Goal: Task Accomplishment & Management: Manage account settings

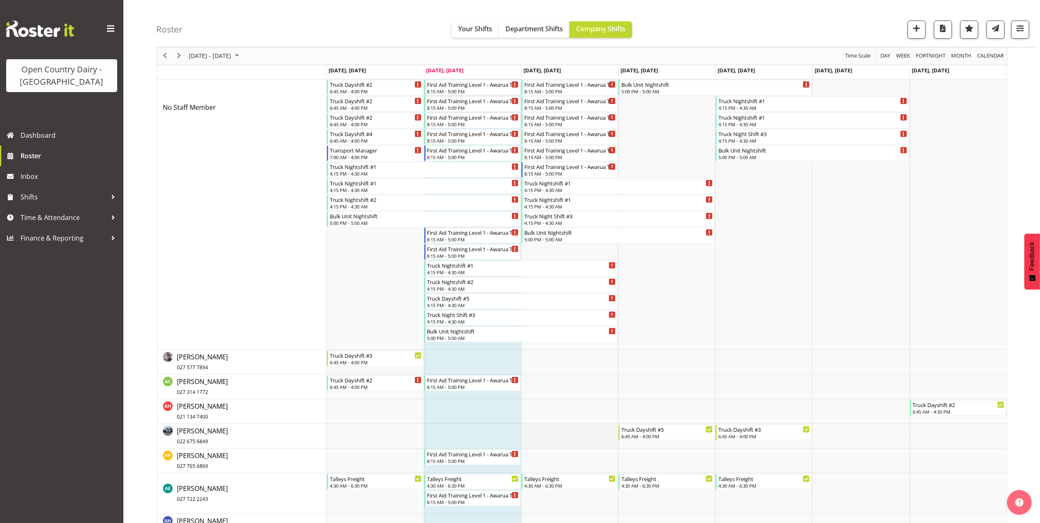
scroll to position [219, 0]
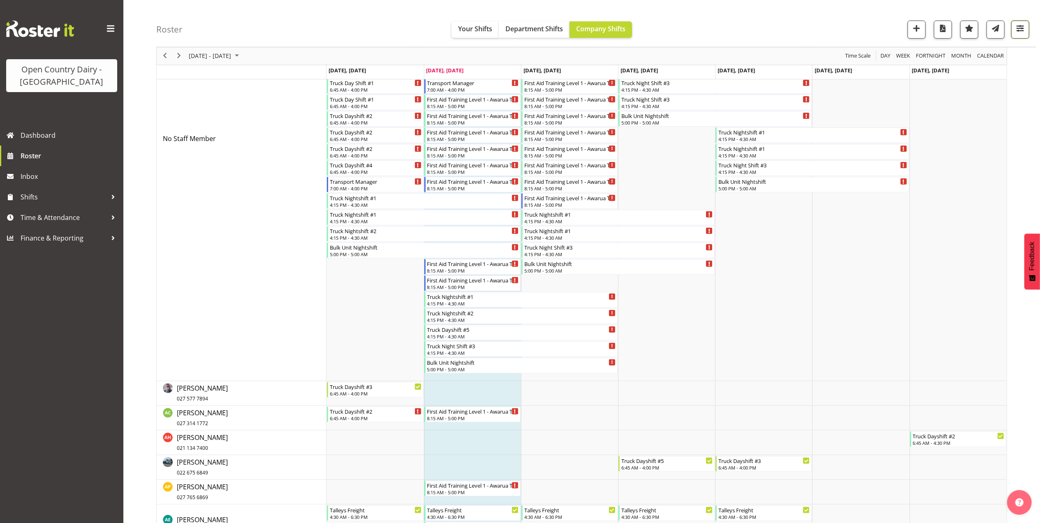
click at [1020, 26] on span "button" at bounding box center [1020, 28] width 11 height 11
click at [951, 185] on select "Staff Role Shift - Horizontal Shift - Vertical Staff - Location" at bounding box center [968, 180] width 109 height 16
select select "shiftH"
click at [914, 188] on select "Staff Role Shift - Horizontal Shift - Vertical Staff - Location" at bounding box center [968, 180] width 109 height 16
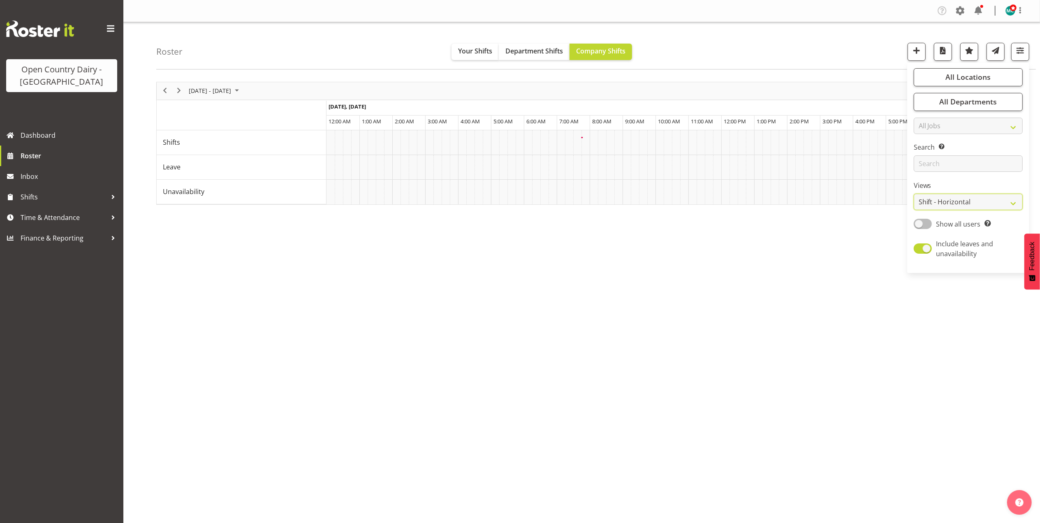
scroll to position [0, 0]
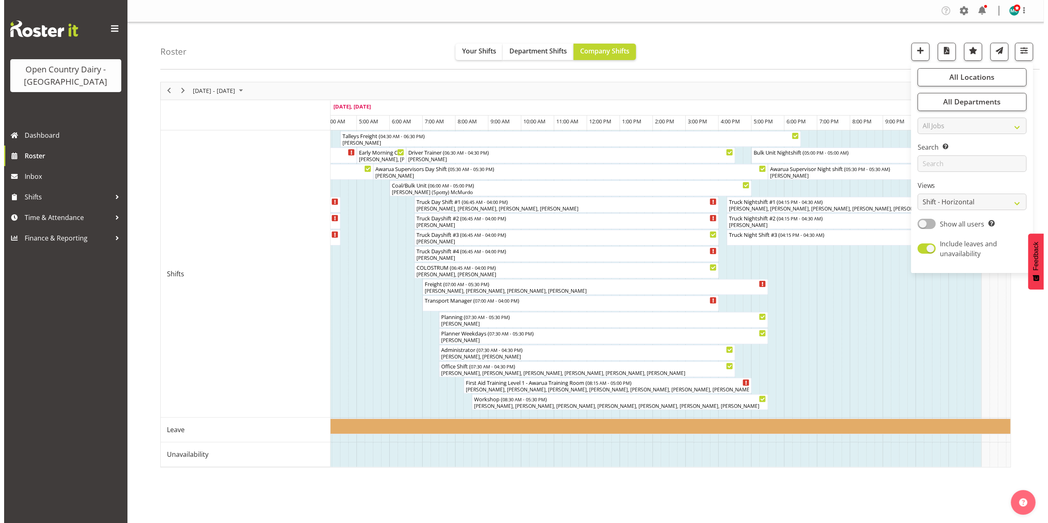
scroll to position [0, 1732]
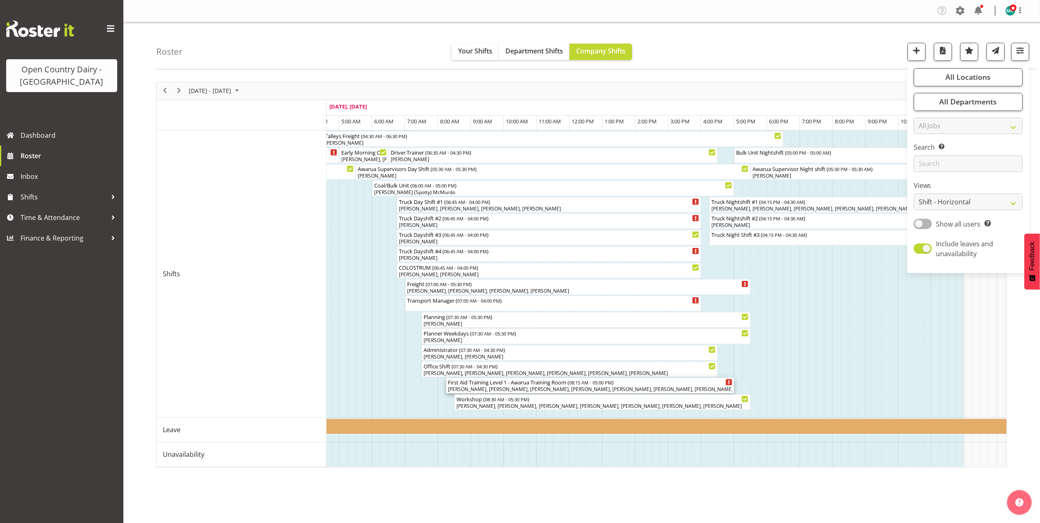
click at [519, 390] on div "Vinkie Botha, Nathan Vincent, Patrick O'Neill, Peter Duncan, Shiva Kumaran, Tom…" at bounding box center [590, 389] width 285 height 7
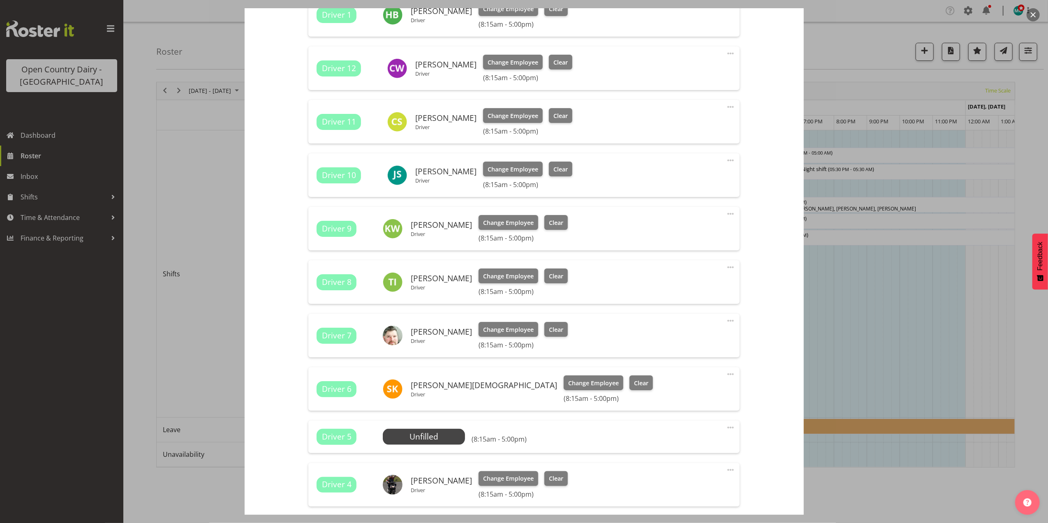
scroll to position [1097, 0]
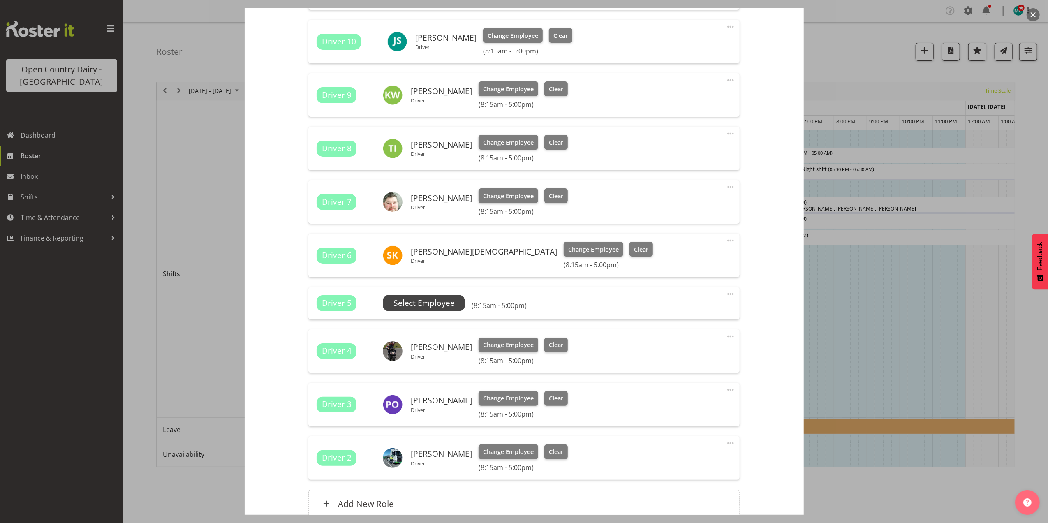
click at [0, 0] on span "Select Employee" at bounding box center [0, 0] width 0 height 0
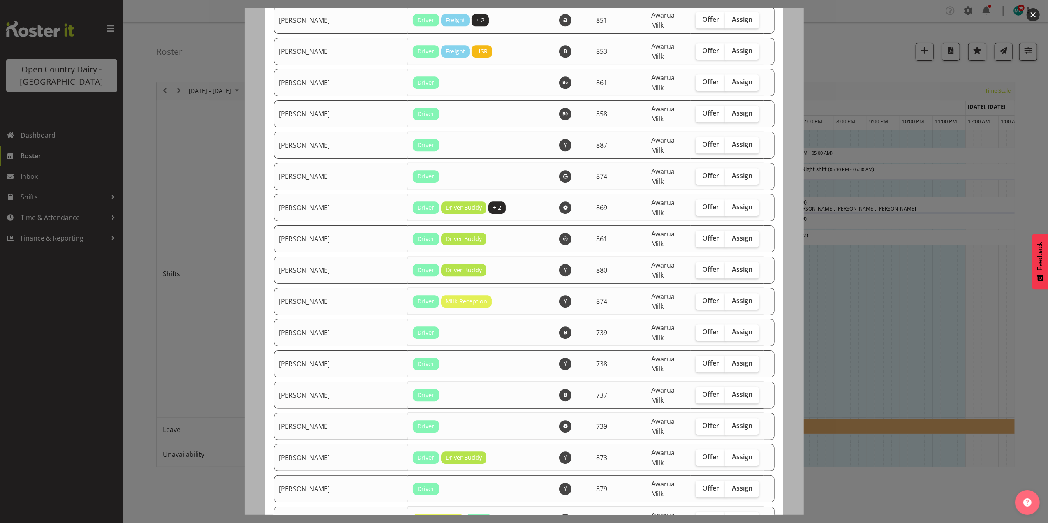
scroll to position [2139, 0]
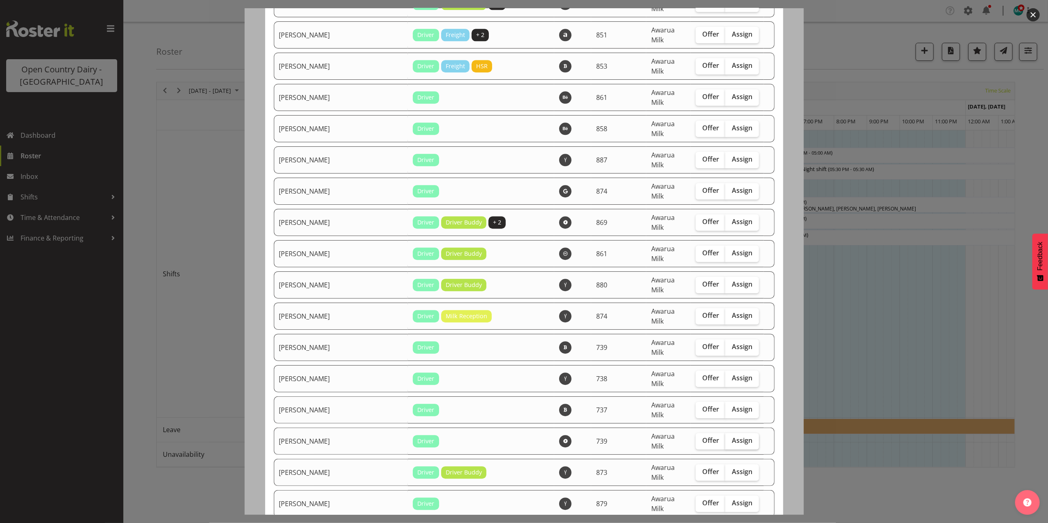
click at [735, 436] on span "Assign" at bounding box center [742, 440] width 21 height 8
click at [731, 438] on input "Assign" at bounding box center [728, 440] width 5 height 5
checkbox input "true"
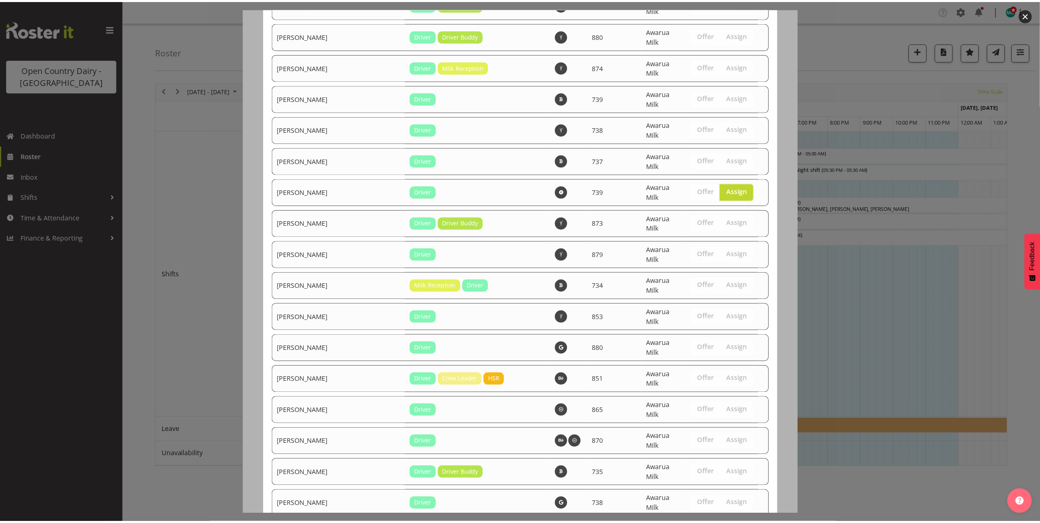
scroll to position [2421, 0]
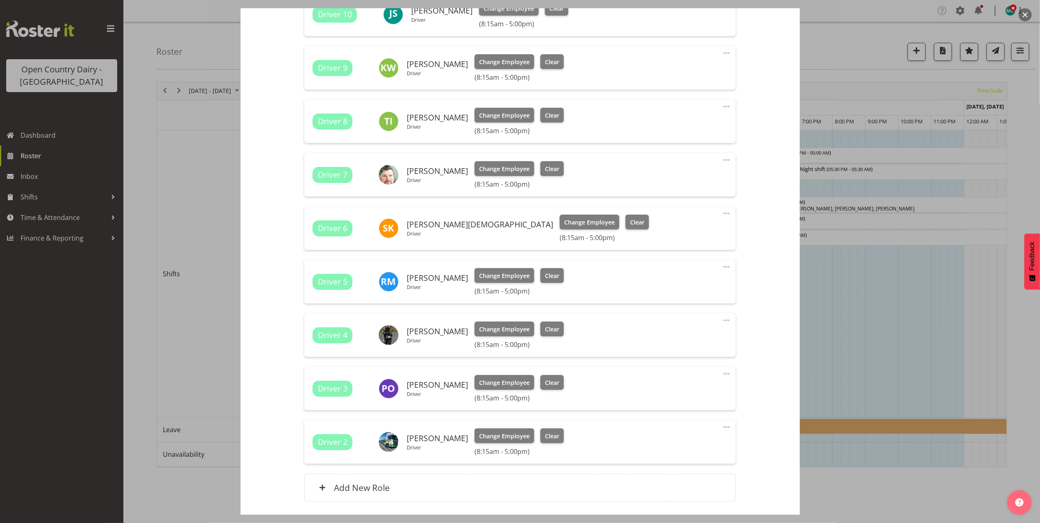
scroll to position [0, 0]
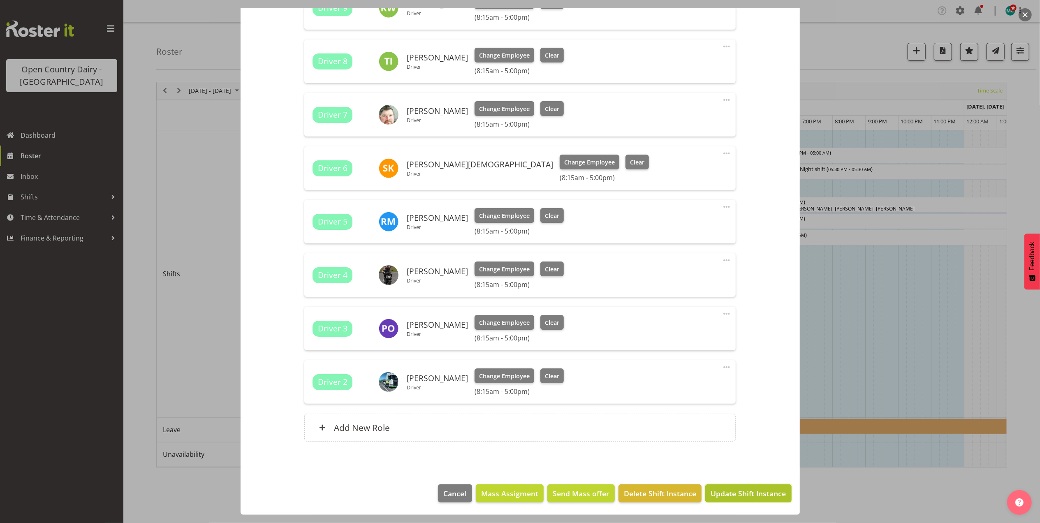
click at [736, 496] on span "Update Shift Instance" at bounding box center [748, 493] width 75 height 11
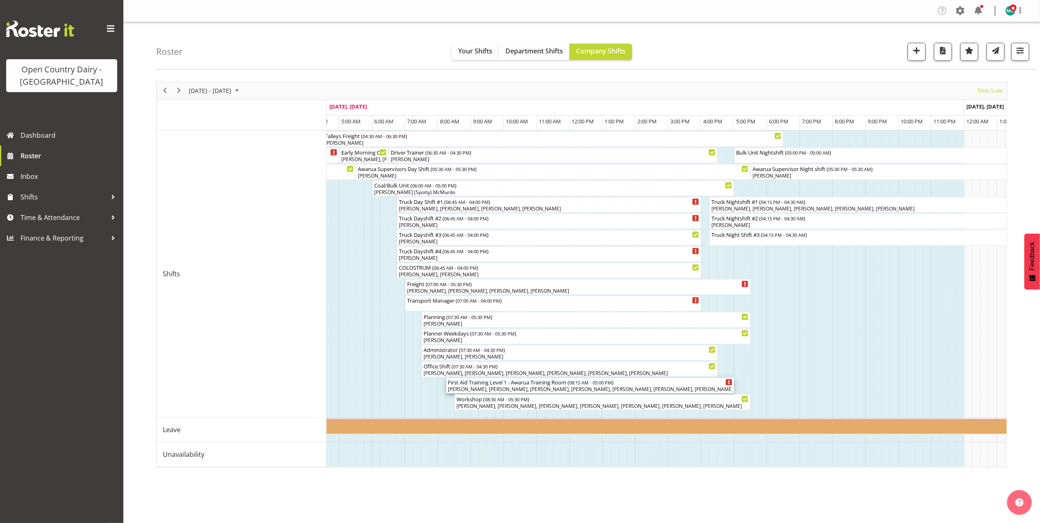
click at [507, 386] on div "First Aid Training Level 1 - Awarua Training Room ( 08:15 AM - 05:00 PM ) Vinki…" at bounding box center [590, 386] width 285 height 16
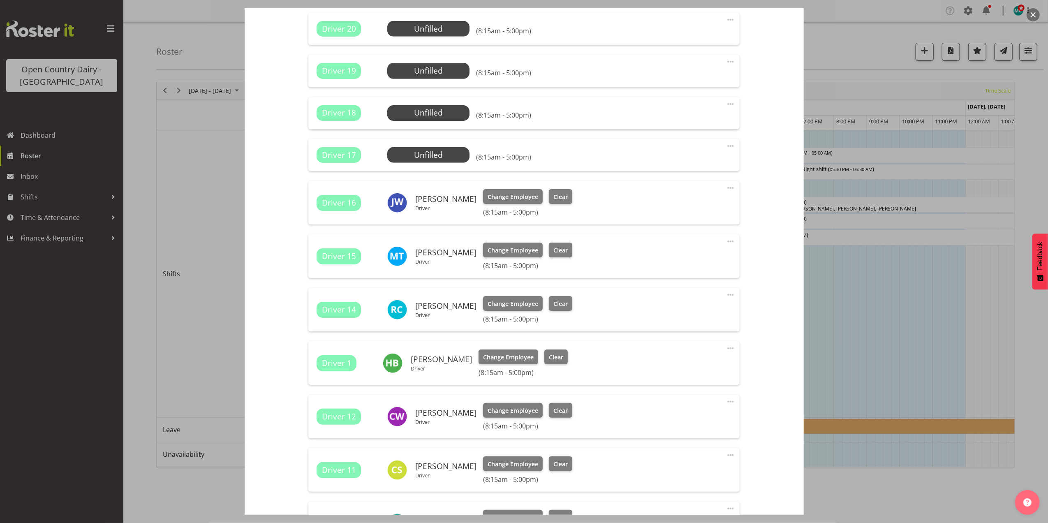
scroll to position [658, 0]
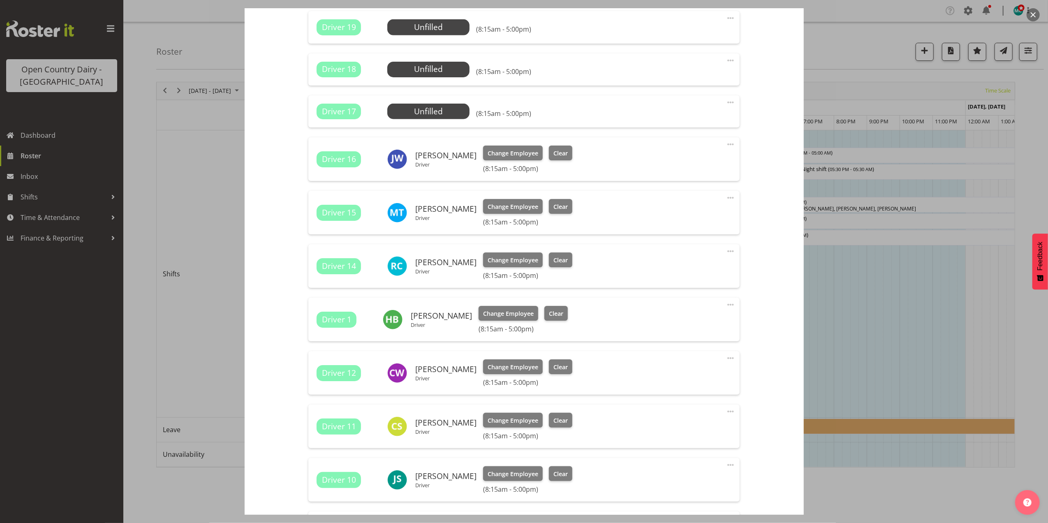
click at [1032, 15] on button "button" at bounding box center [1033, 14] width 13 height 13
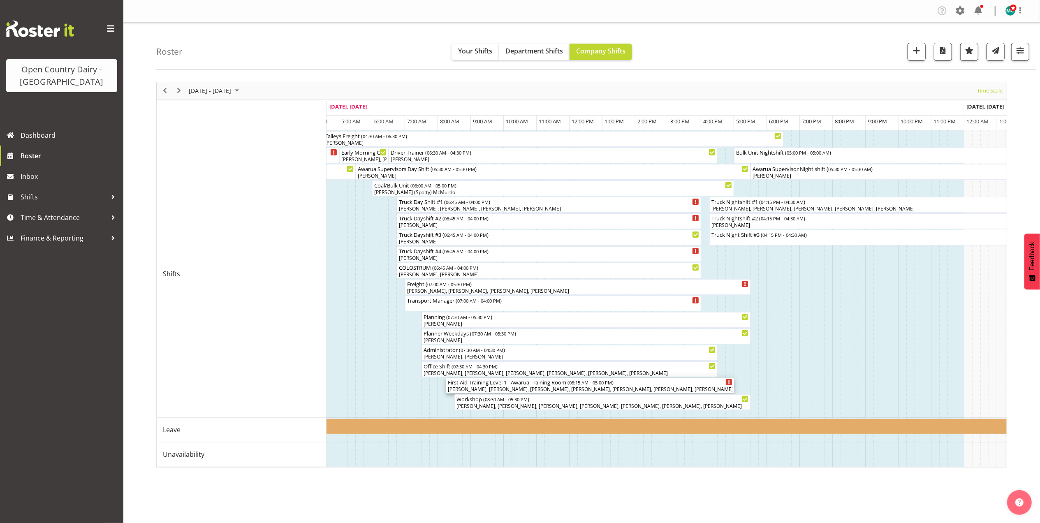
click at [496, 385] on div "First Aid Training Level 1 - Awarua Training Room ( 08:15 AM - 05:00 PM )" at bounding box center [590, 382] width 285 height 8
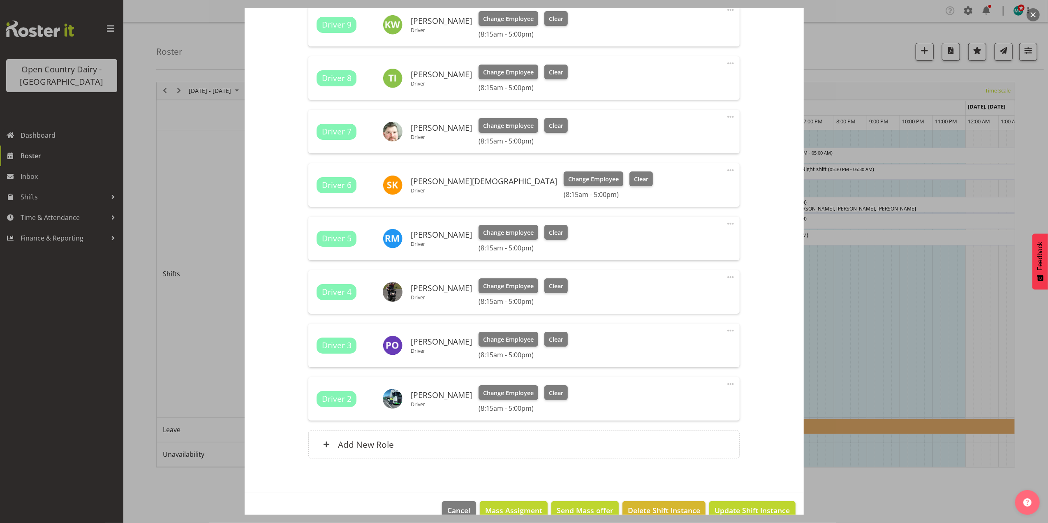
scroll to position [1185, 0]
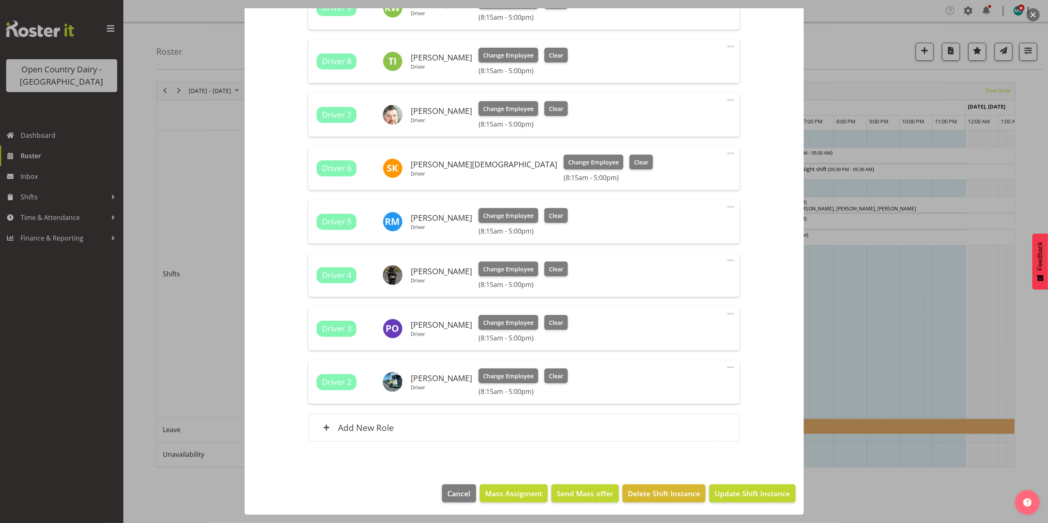
click at [1038, 12] on button "button" at bounding box center [1033, 14] width 13 height 13
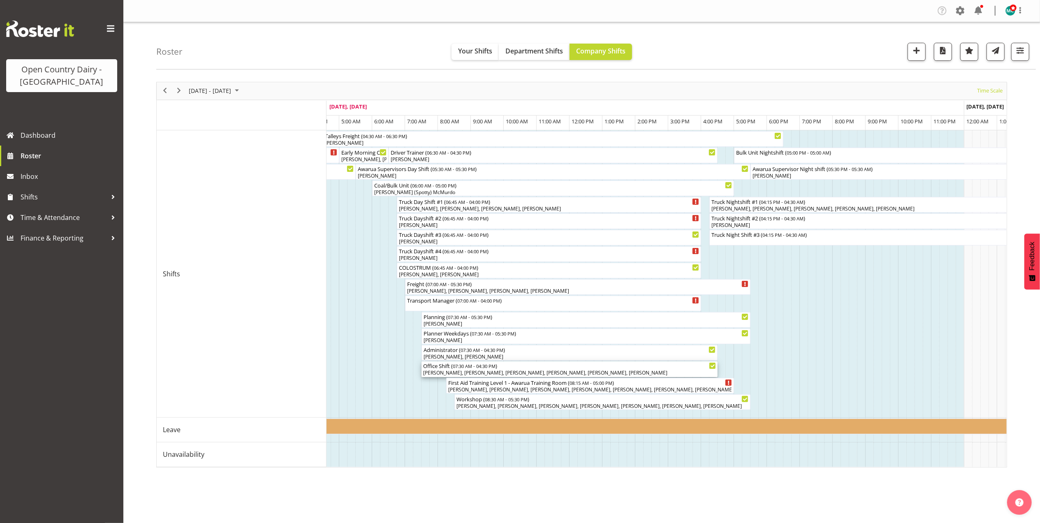
click at [478, 372] on div "[PERSON_NAME], [PERSON_NAME], [PERSON_NAME], [PERSON_NAME], [PERSON_NAME], [PER…" at bounding box center [569, 372] width 293 height 7
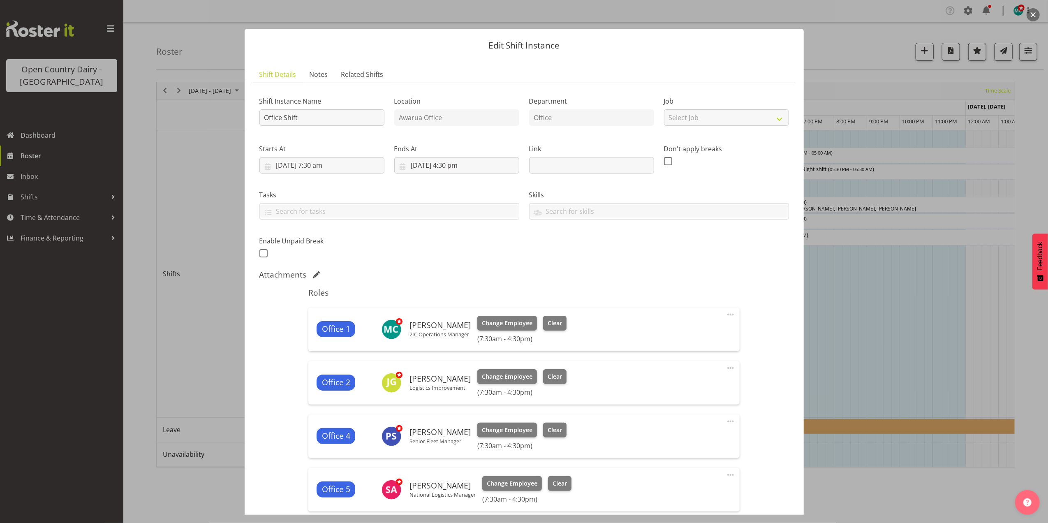
click at [1032, 13] on button "button" at bounding box center [1033, 14] width 13 height 13
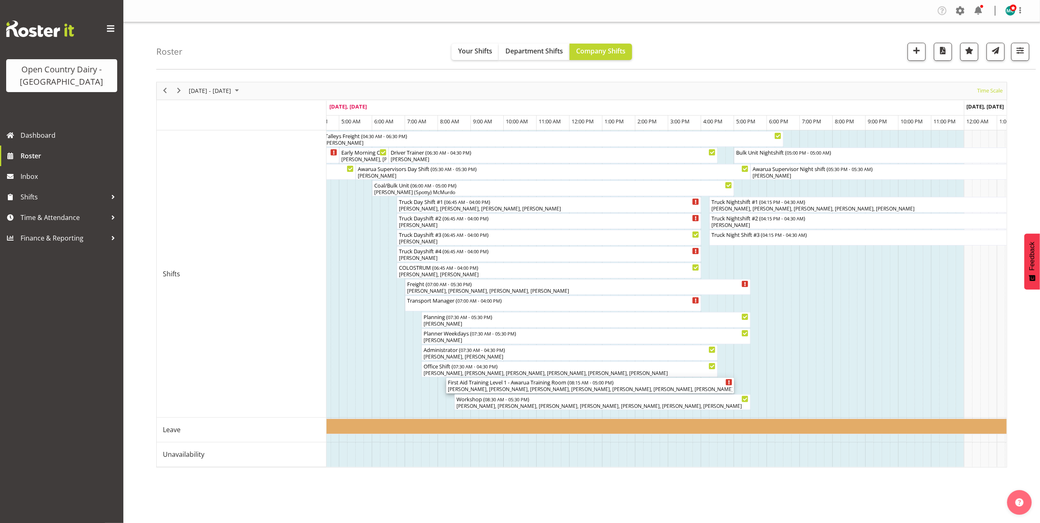
click at [484, 387] on div "Vinkie Botha, Nathan Vincent, Patrick O'Neill, Peter Duncan, Rick Murphy, Shiva…" at bounding box center [590, 389] width 285 height 7
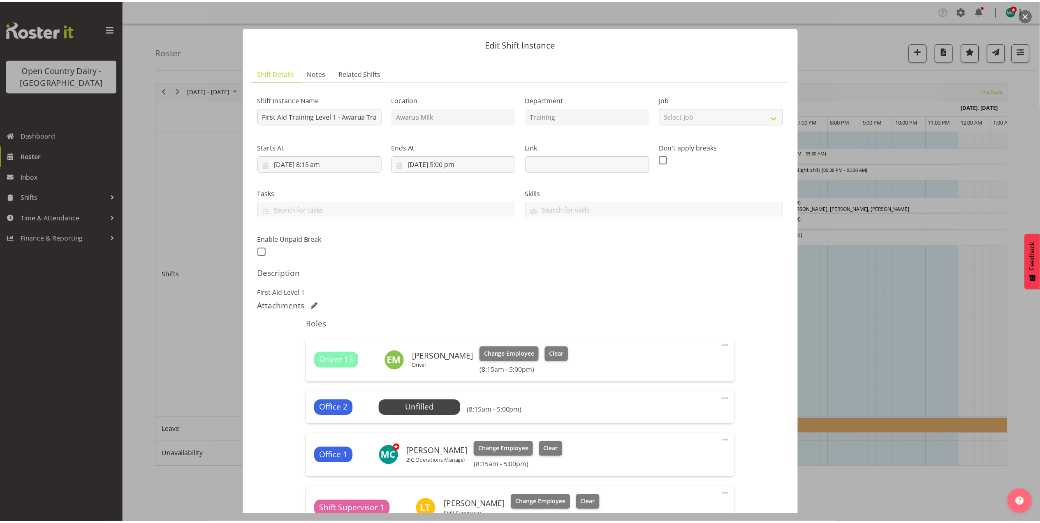
scroll to position [0, 0]
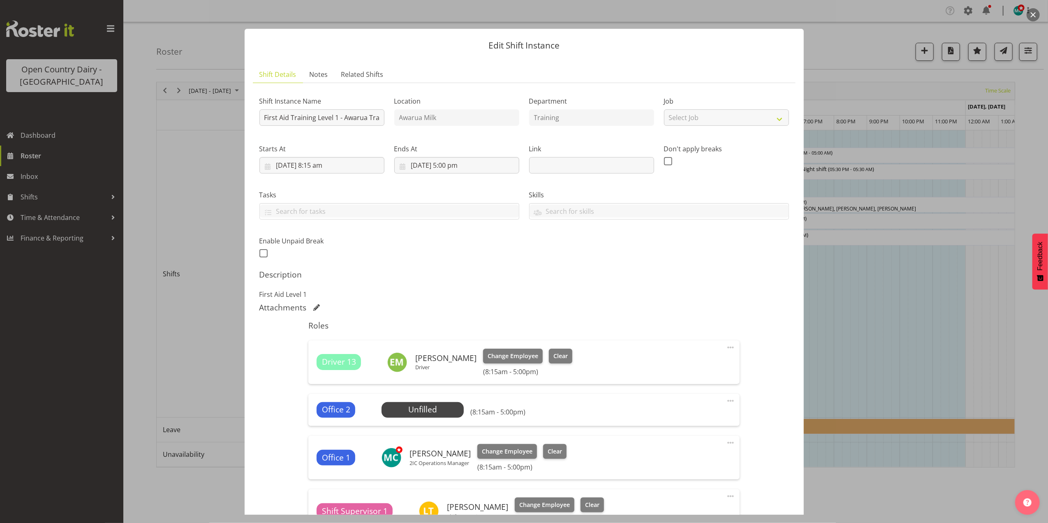
click at [1037, 12] on button "button" at bounding box center [1033, 14] width 13 height 13
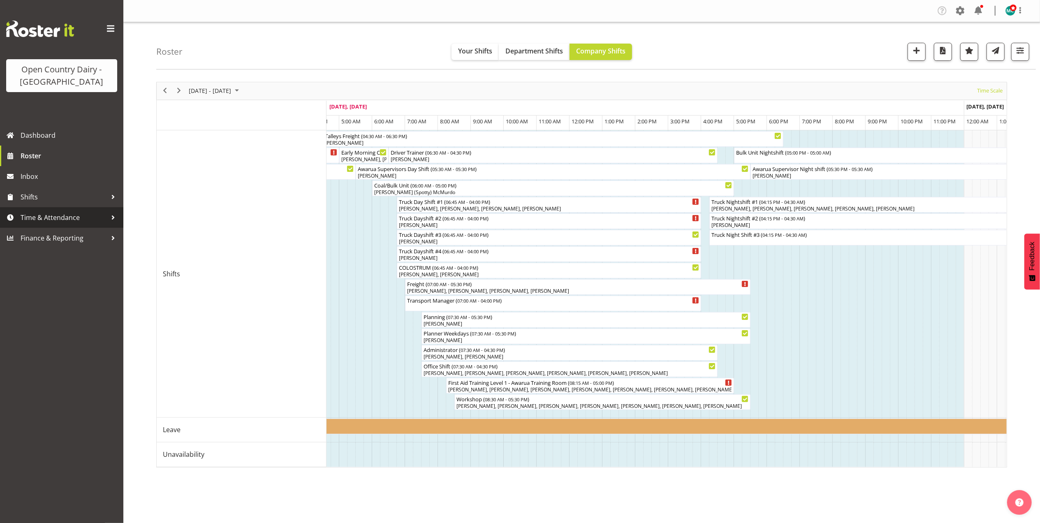
click at [56, 221] on span "Time & Attendance" at bounding box center [64, 217] width 86 height 12
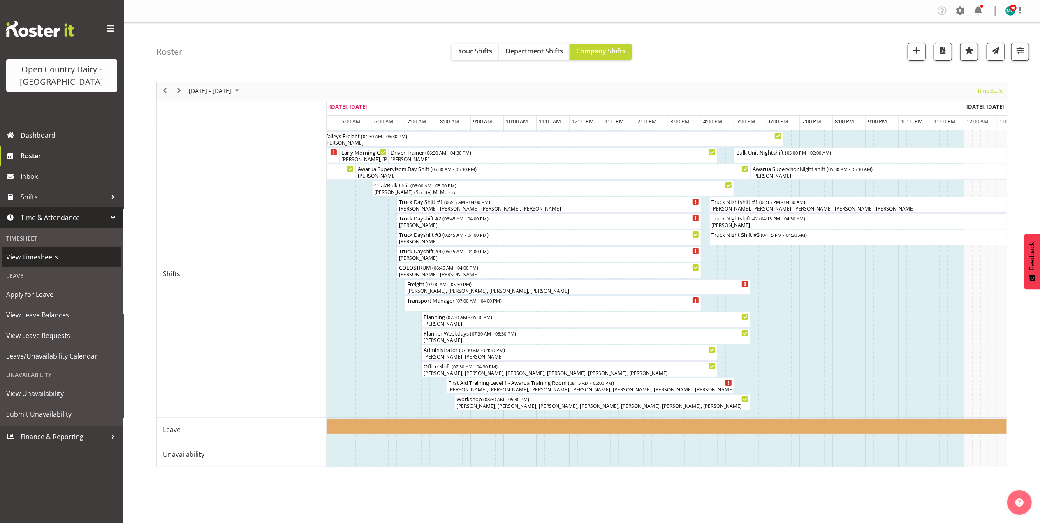
click at [27, 258] on span "View Timesheets" at bounding box center [61, 257] width 111 height 12
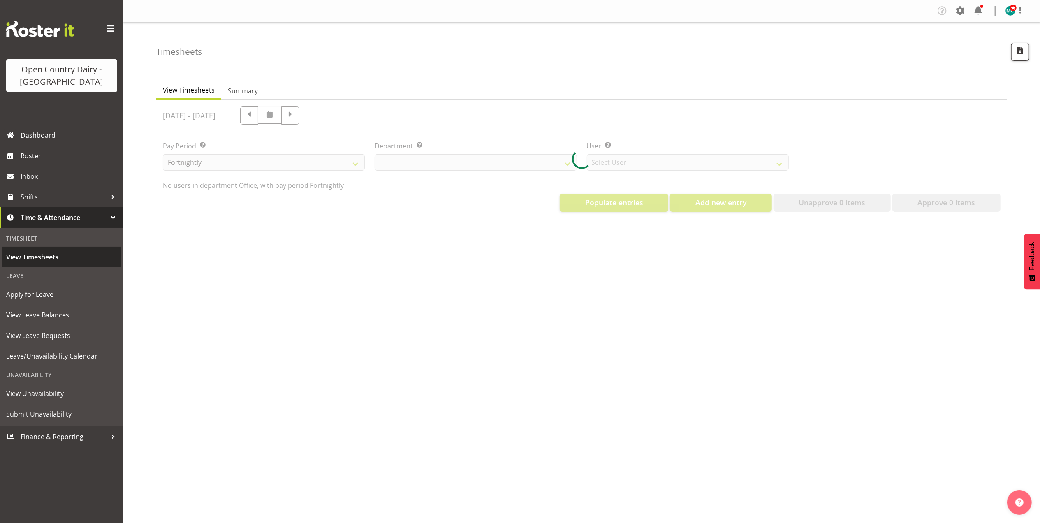
select select "699"
select select "8449"
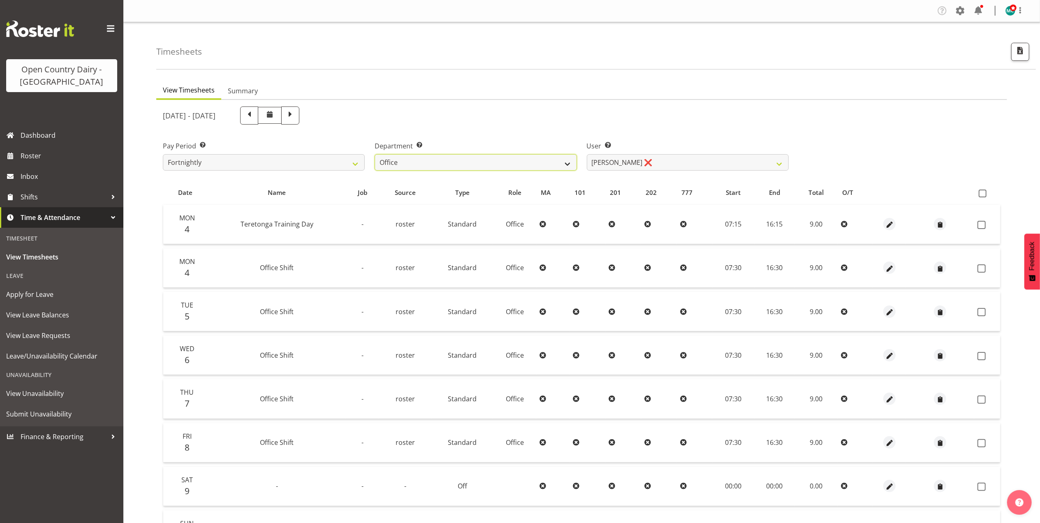
click at [460, 163] on select "734 735 736 737 738 739 850 851 852 853 854 855 856 858 861 862 865 868 869 870" at bounding box center [476, 162] width 202 height 16
select select "676"
click at [375, 154] on select "734 735 736 737 738 739 850 851 852 853 854 855 856 858 861 862 865 868 869 870" at bounding box center [476, 162] width 202 height 16
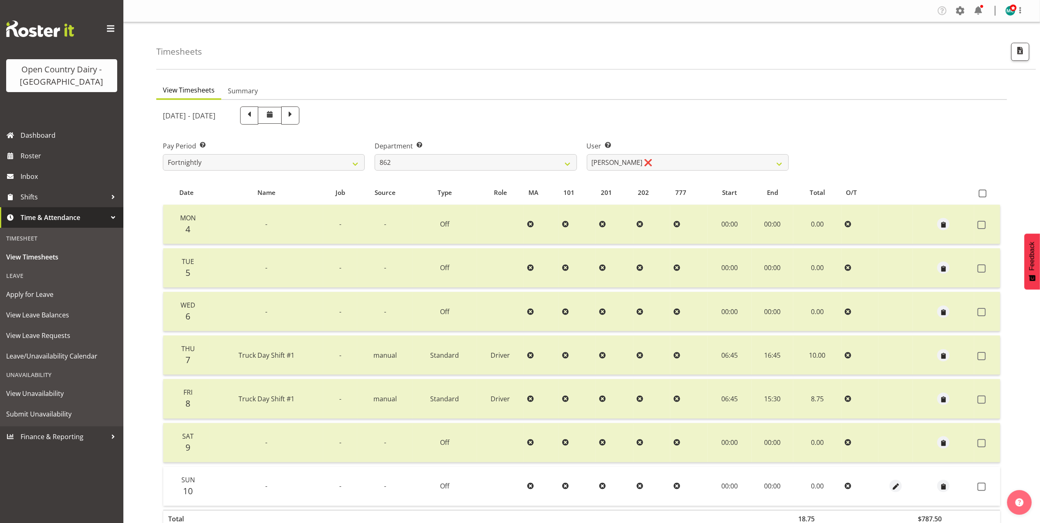
click at [657, 165] on div at bounding box center [581, 330] width 851 height 460
click at [659, 162] on select "Andy Van Brecht ❌ Bennie (David) Smith ✔ Colin Schwarz ❌ Forbes O'Reilly ❌" at bounding box center [688, 162] width 202 height 16
select select "11652"
click at [587, 154] on select "Andy Van Brecht ❌ Bennie (David) Smith ✔ Colin Schwarz ❌ Forbes O'Reilly ❌" at bounding box center [688, 162] width 202 height 16
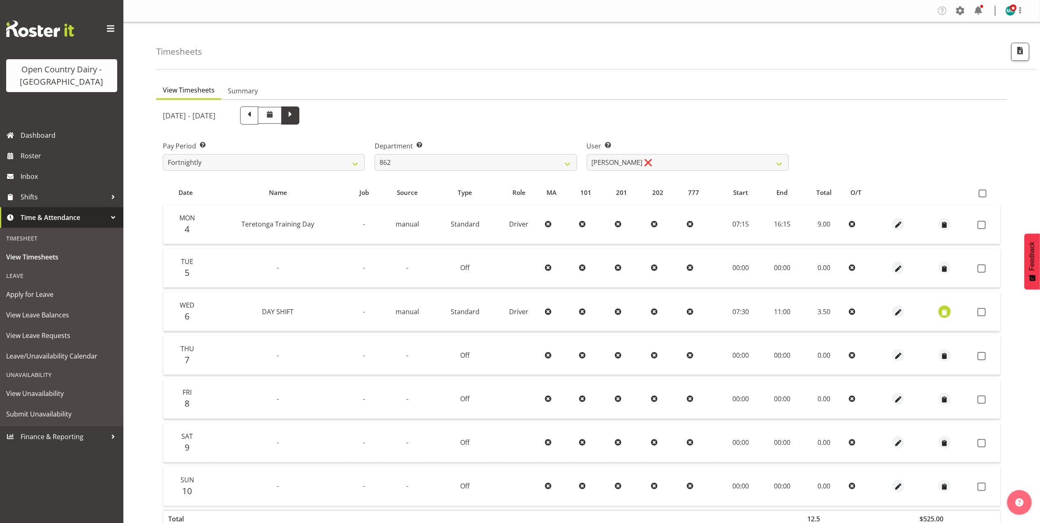
click at [296, 117] on span at bounding box center [290, 114] width 11 height 11
select select
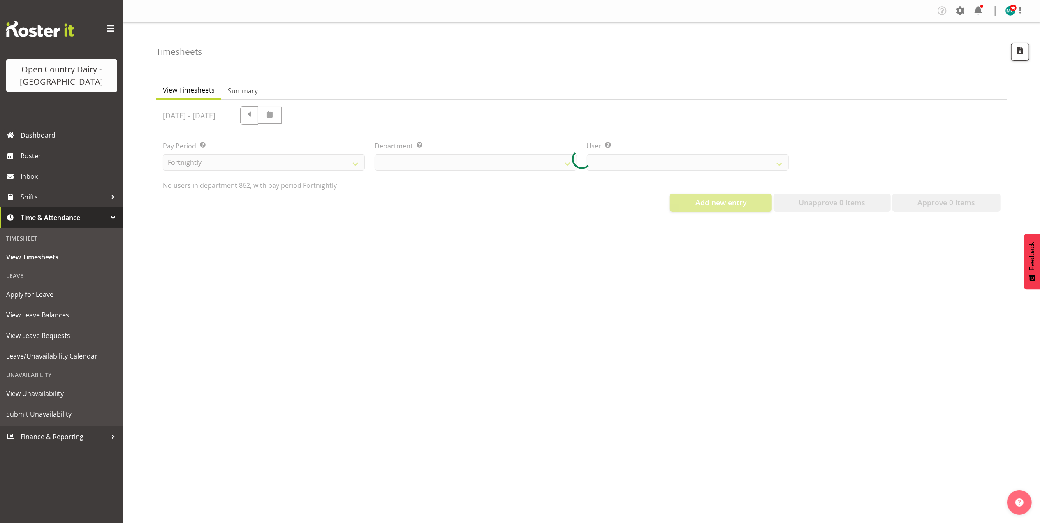
select select "676"
select select "11652"
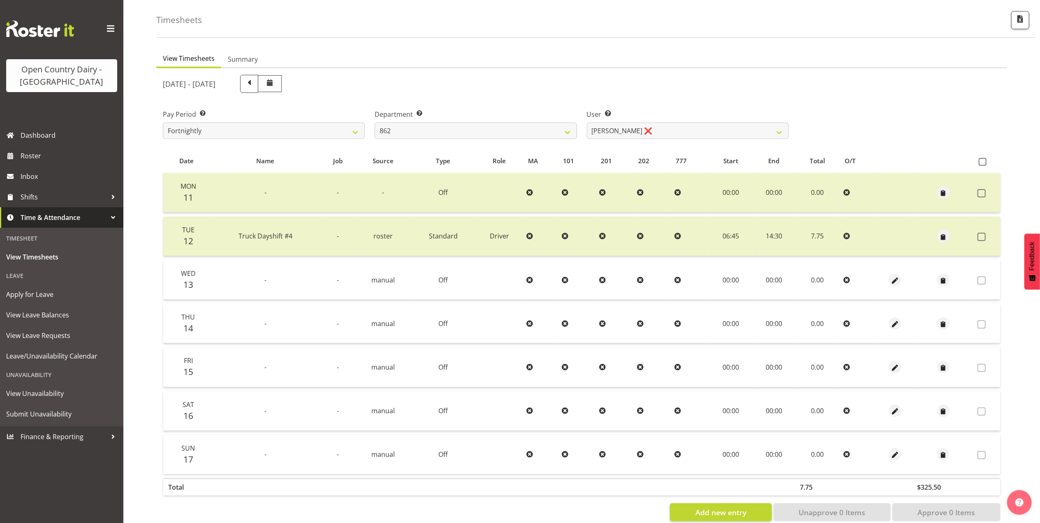
scroll to position [49, 0]
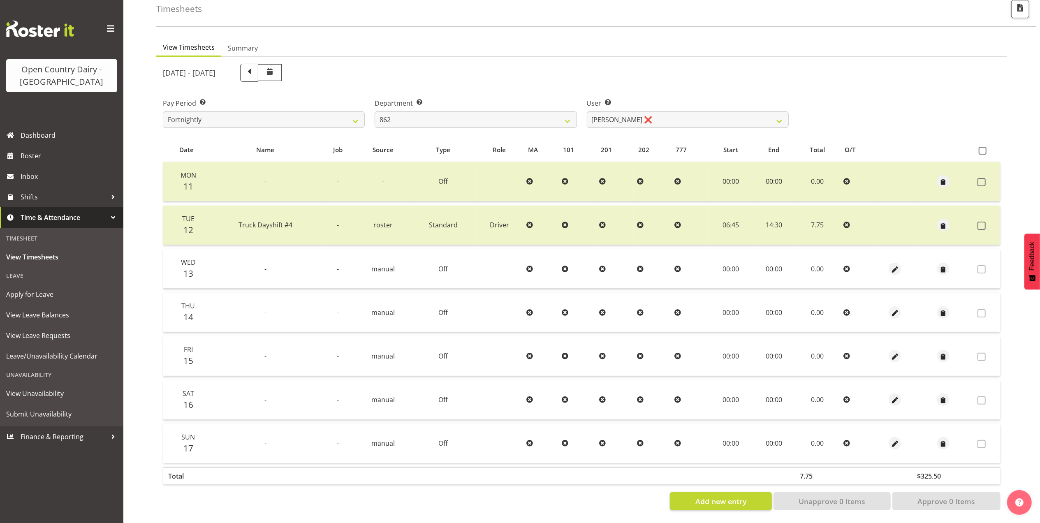
click at [601, 178] on icon at bounding box center [603, 181] width 7 height 7
click at [708, 112] on select "Andy Van Brecht ❌ Bennie (David) Smith ❌ Colin Schwarz ❌ Forbes O'Reilly ❌" at bounding box center [688, 119] width 202 height 16
click at [706, 87] on div "User Select user. Note: This is filtered down by the previous two drop-down ite…" at bounding box center [688, 110] width 212 height 46
